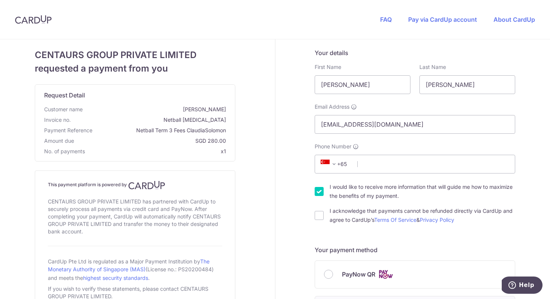
scroll to position [32, 0]
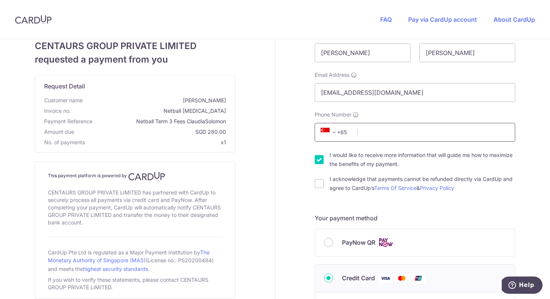
click at [366, 131] on input "Phone Number" at bounding box center [415, 132] width 201 height 19
type input "88604804"
type input "[PERSON_NAME]"
select select "65"
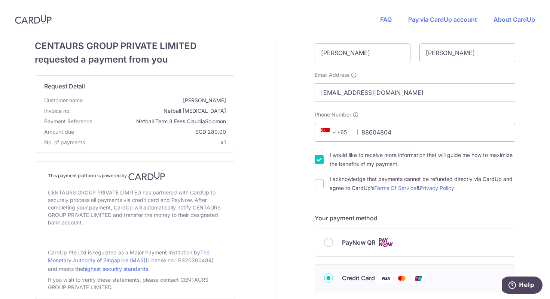
type input "359606"
type input "[STREET_ADDRESS]"
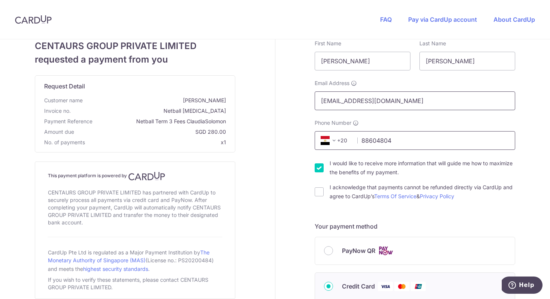
scroll to position [24, 0]
click at [319, 168] on input "I would like to receive more information that will guide me how to maximize the…" at bounding box center [319, 166] width 9 height 9
checkbox input "false"
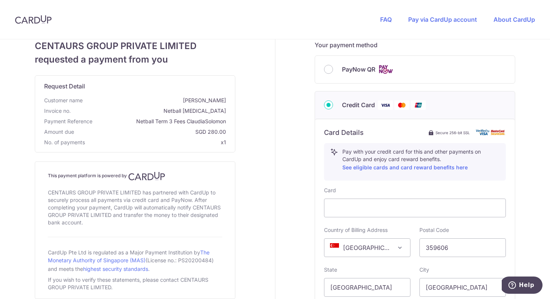
scroll to position [168, 0]
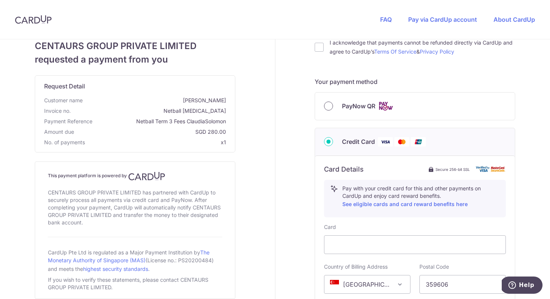
click at [332, 108] on input "PayNow QR" at bounding box center [328, 105] width 9 height 9
radio input "true"
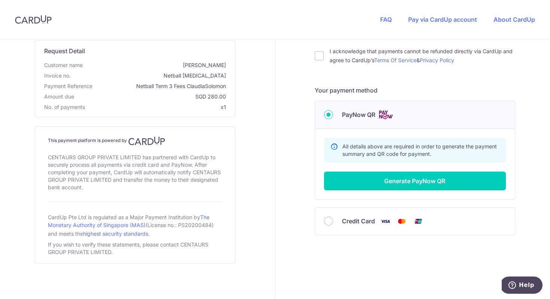
scroll to position [159, 0]
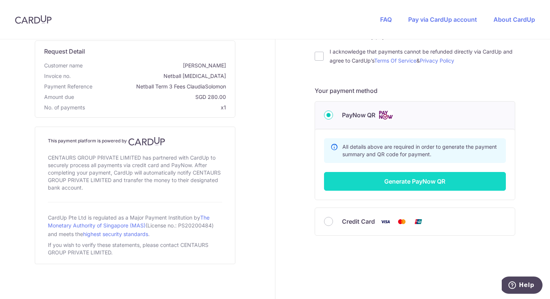
click at [420, 179] on button "Generate PayNow QR" at bounding box center [415, 181] width 182 height 19
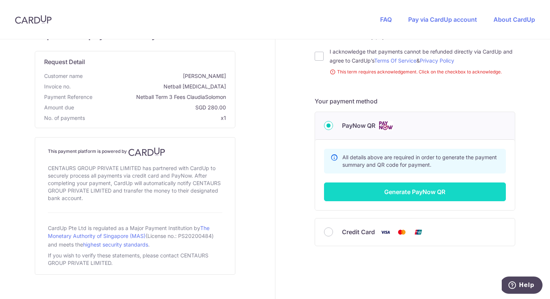
click at [419, 191] on button "Generate PayNow QR" at bounding box center [415, 191] width 182 height 19
click at [416, 190] on button "Generate PayNow QR" at bounding box center [415, 191] width 182 height 19
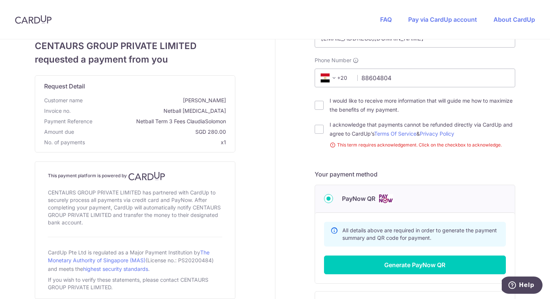
scroll to position [75, 0]
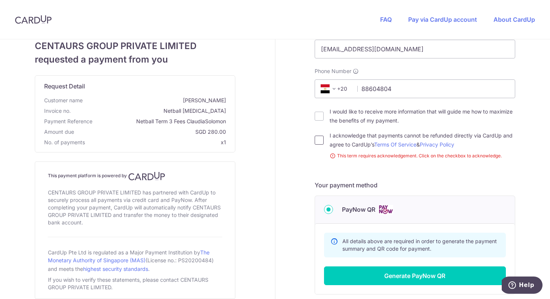
click at [321, 137] on input "I acknowledge that payments cannot be refunded directly via CardUp and agree to…" at bounding box center [319, 140] width 9 height 9
checkbox input "true"
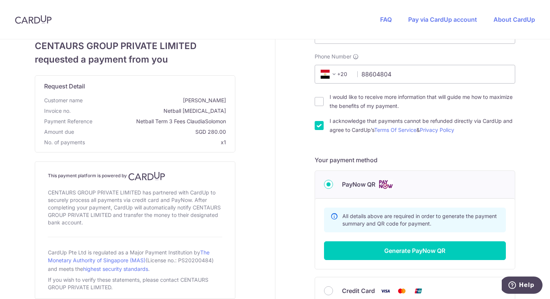
scroll to position [92, 0]
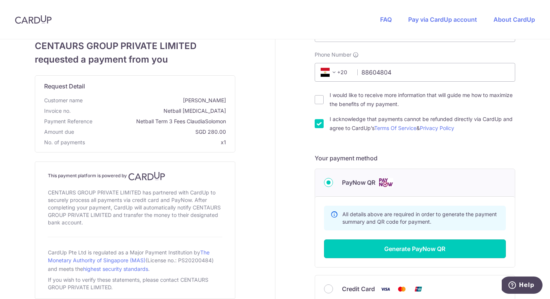
click at [417, 245] on button "Generate PayNow QR" at bounding box center [415, 248] width 182 height 19
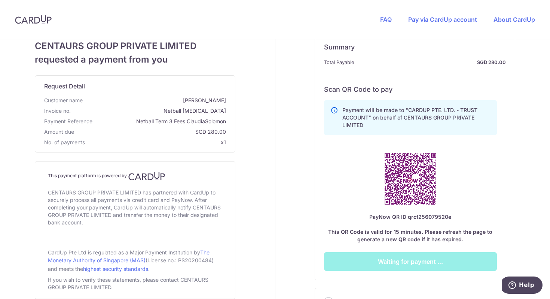
scroll to position [255, 0]
